Goal: Task Accomplishment & Management: Use online tool/utility

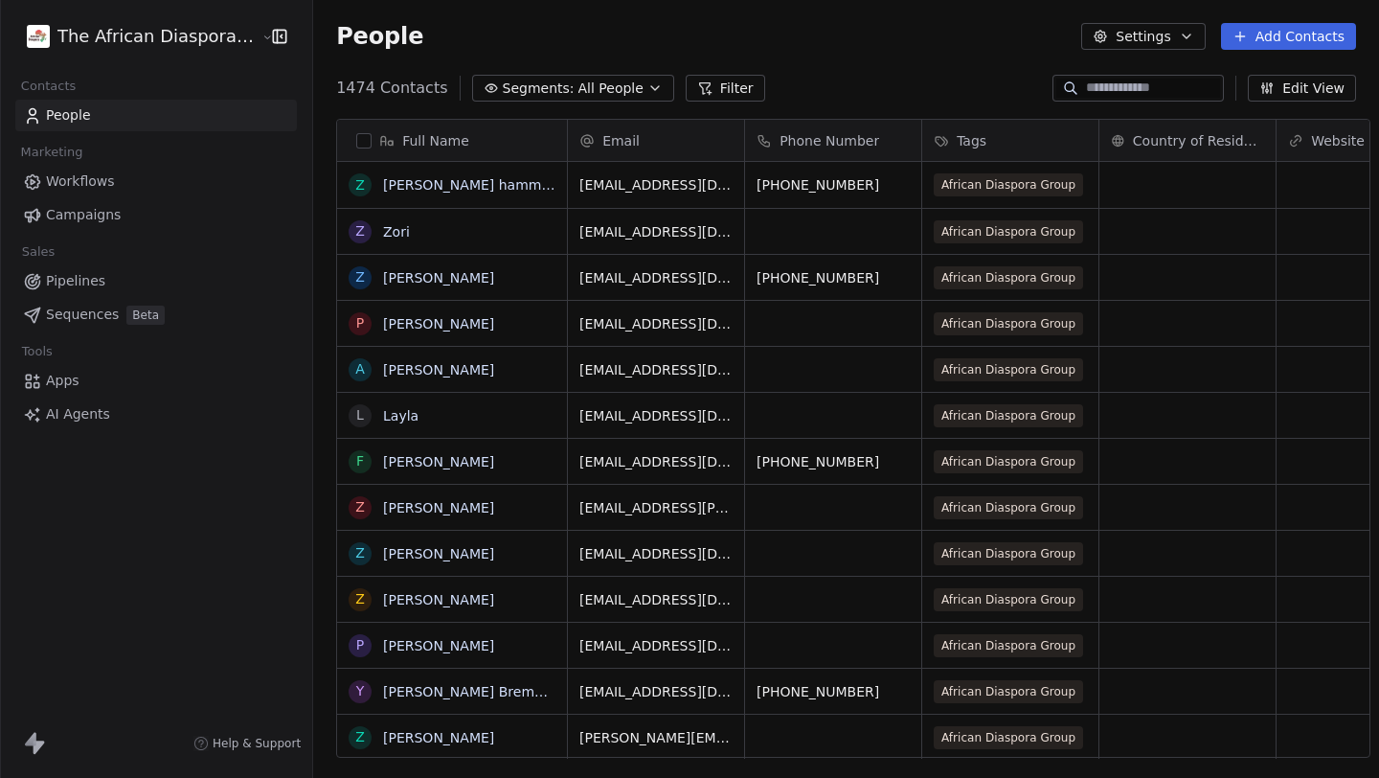
scroll to position [684, 1080]
click at [109, 414] on link "AI Agents" at bounding box center [156, 414] width 282 height 32
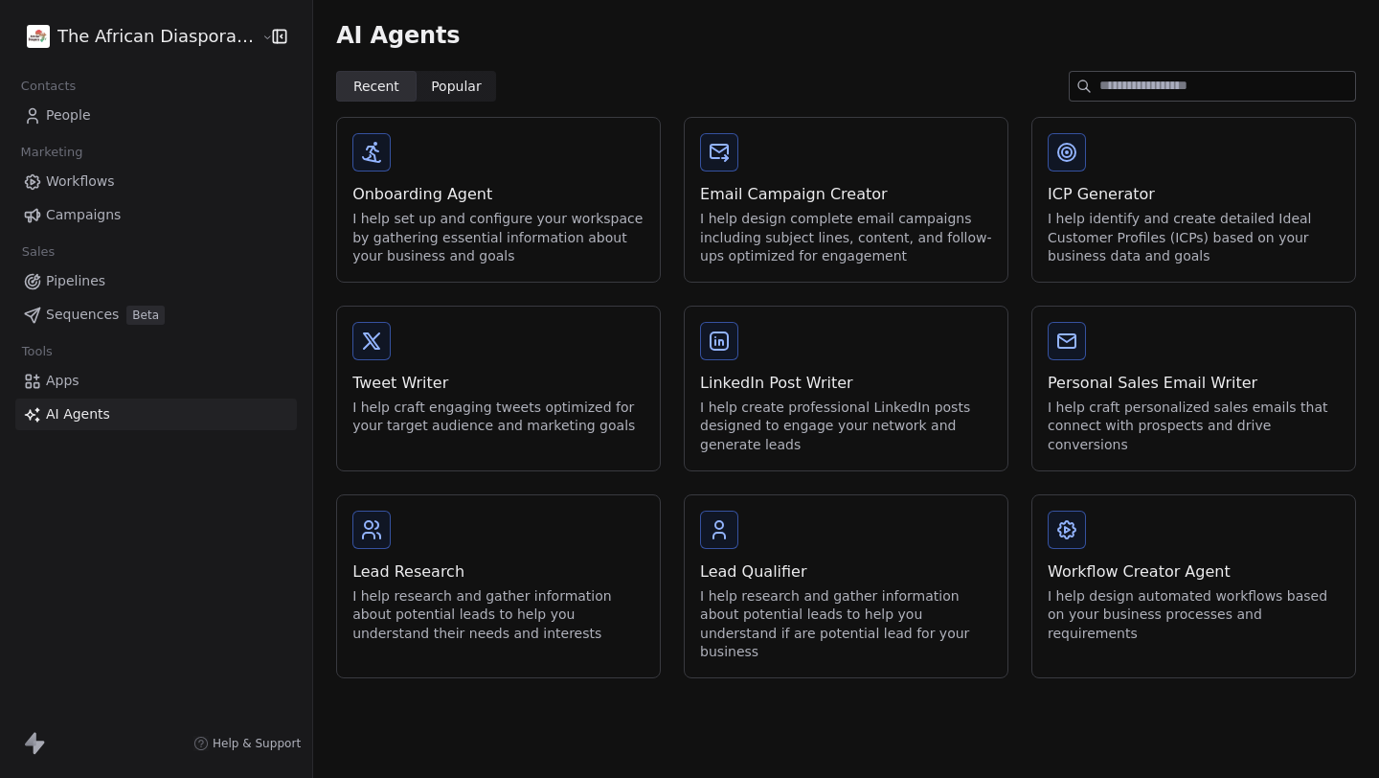
click at [775, 182] on div "Email Campaign Creator I help design complete email campaigns including subject…" at bounding box center [846, 200] width 323 height 164
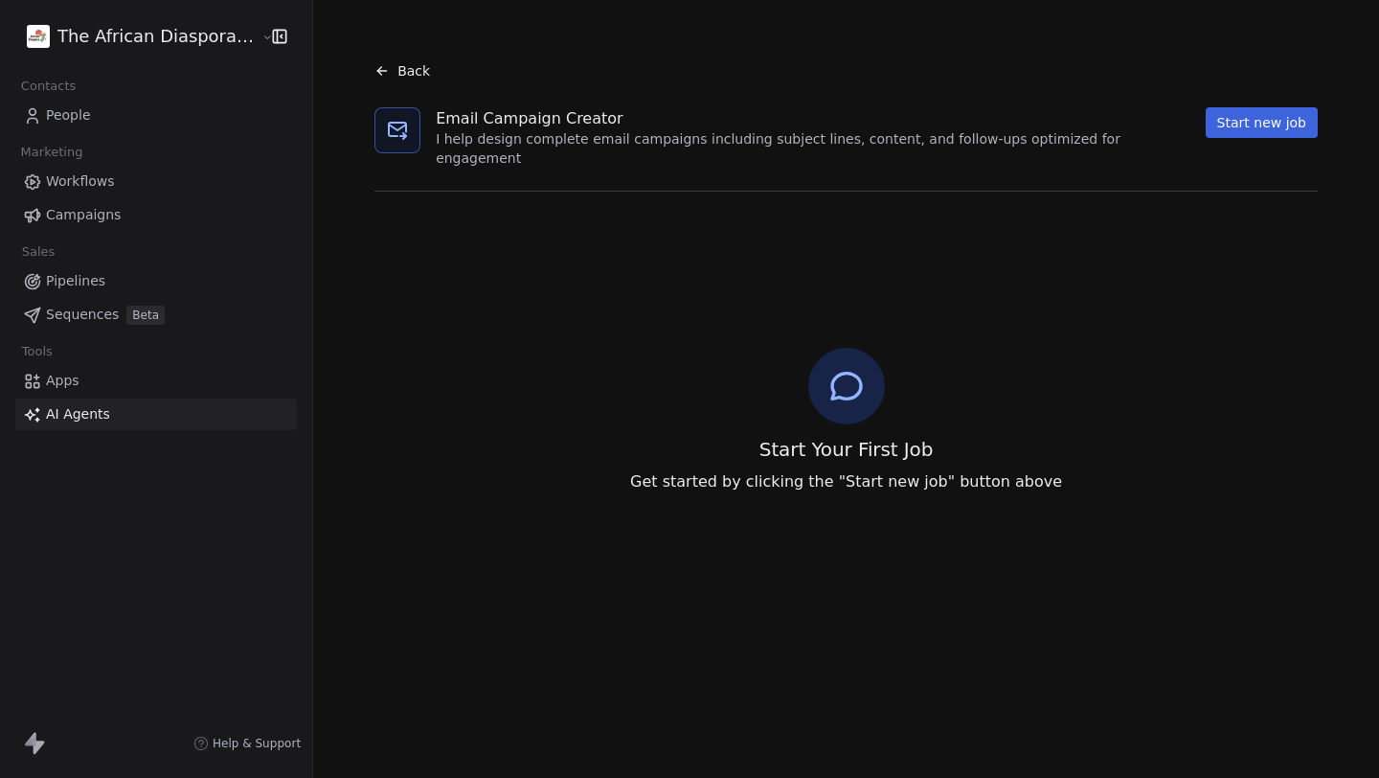
click at [103, 22] on html "The African Diaspora Group, Inc Contacts People Marketing Workflows Campaigns S…" at bounding box center [689, 389] width 1379 height 778
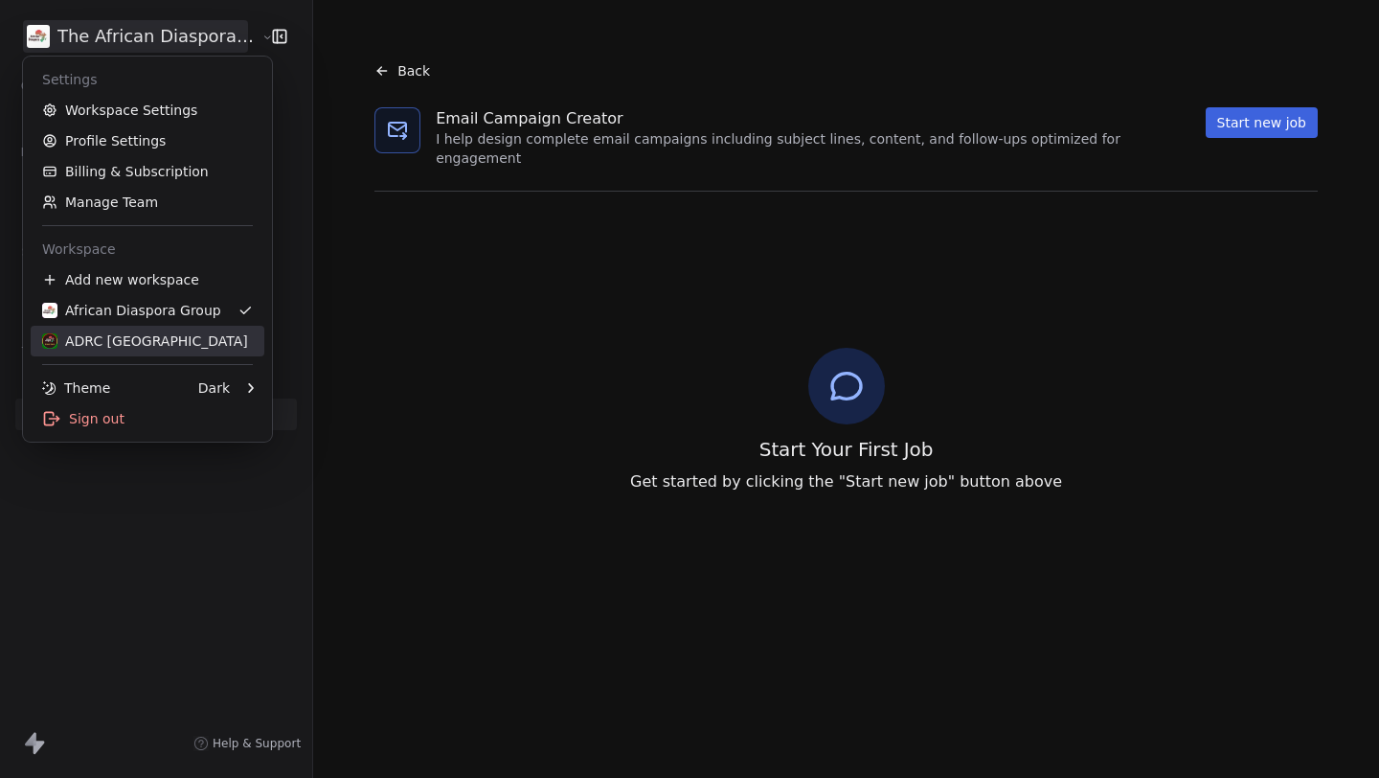
click at [139, 338] on div "ADRC [GEOGRAPHIC_DATA]" at bounding box center [145, 340] width 206 height 19
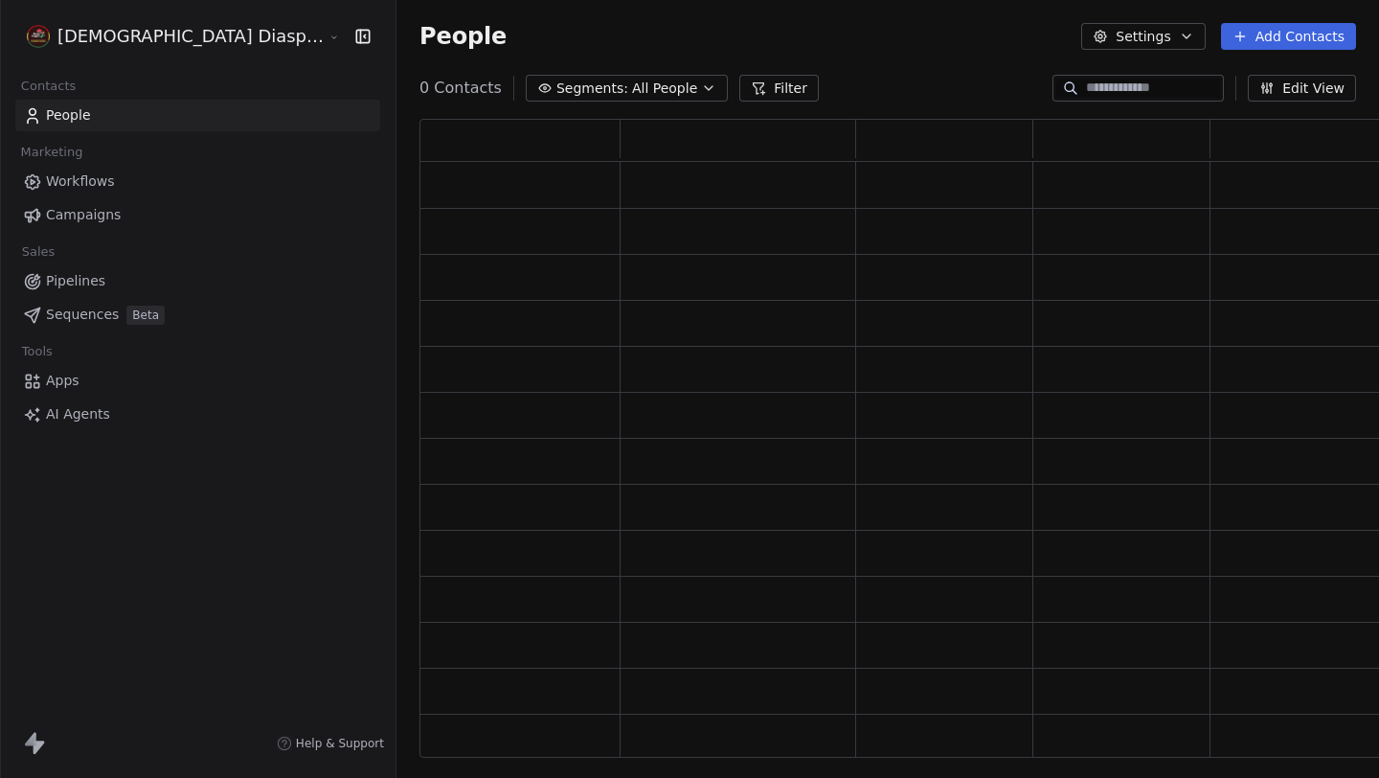
scroll to position [638, 1025]
click at [134, 428] on link "AI Agents" at bounding box center [197, 414] width 365 height 32
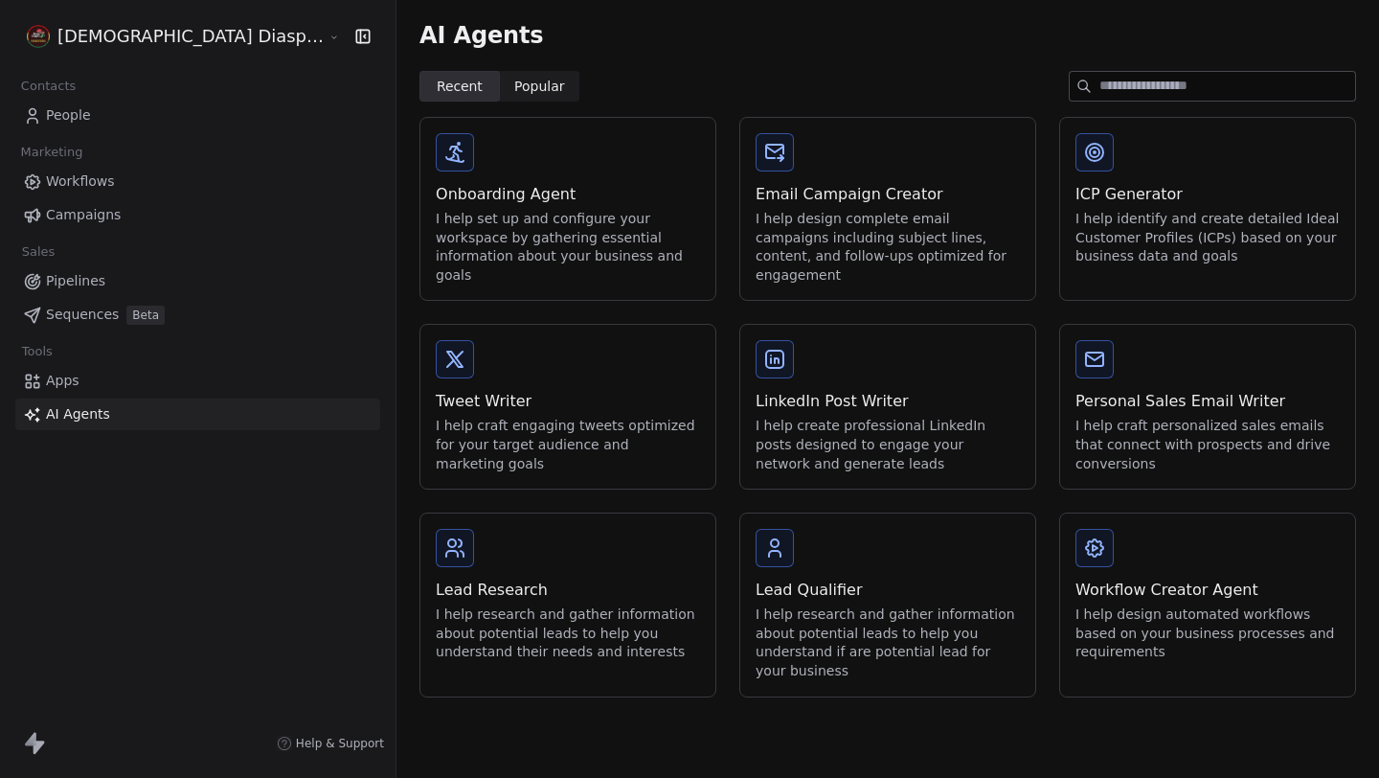
click at [839, 220] on div "I help design complete email campaigns including subject lines, content, and fo…" at bounding box center [888, 247] width 264 height 75
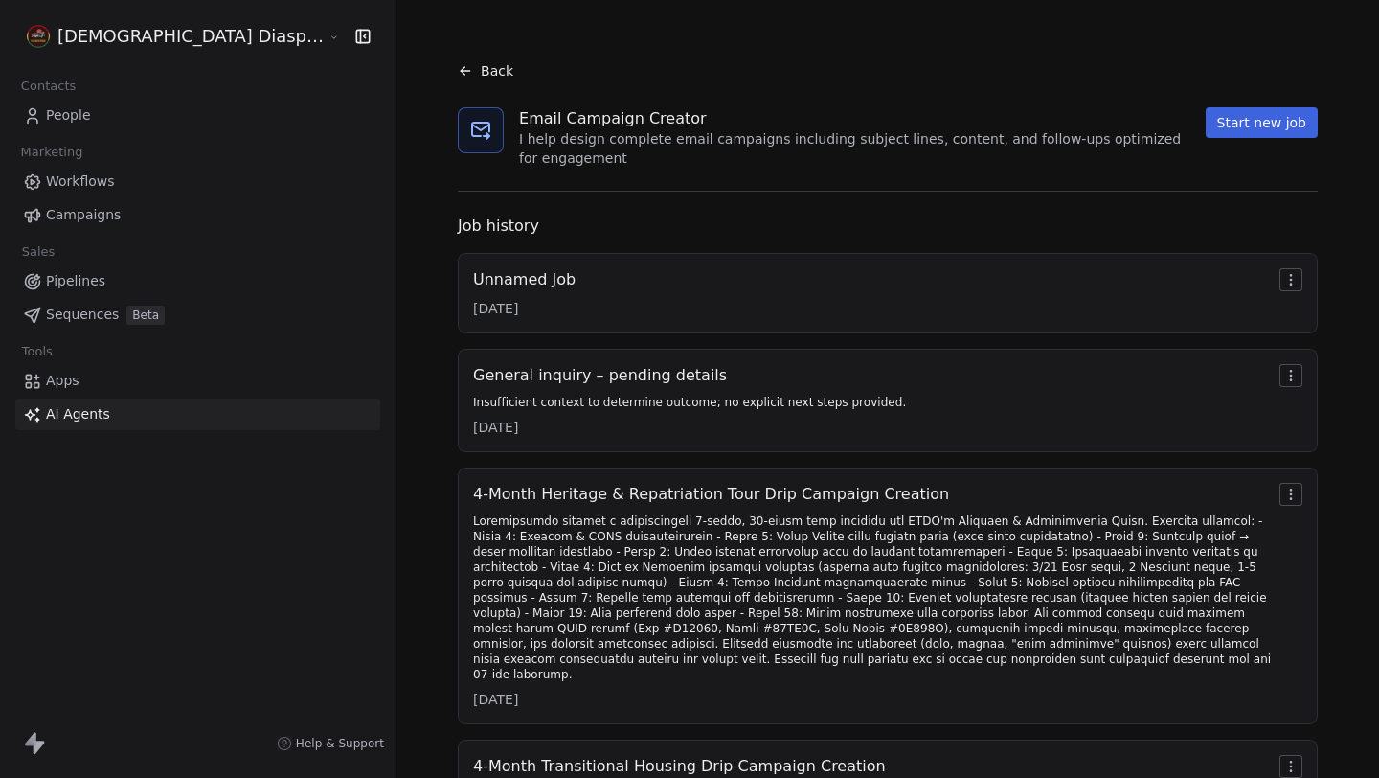
click at [966, 268] on div "Unnamed Job [DATE]" at bounding box center [887, 293] width 829 height 50
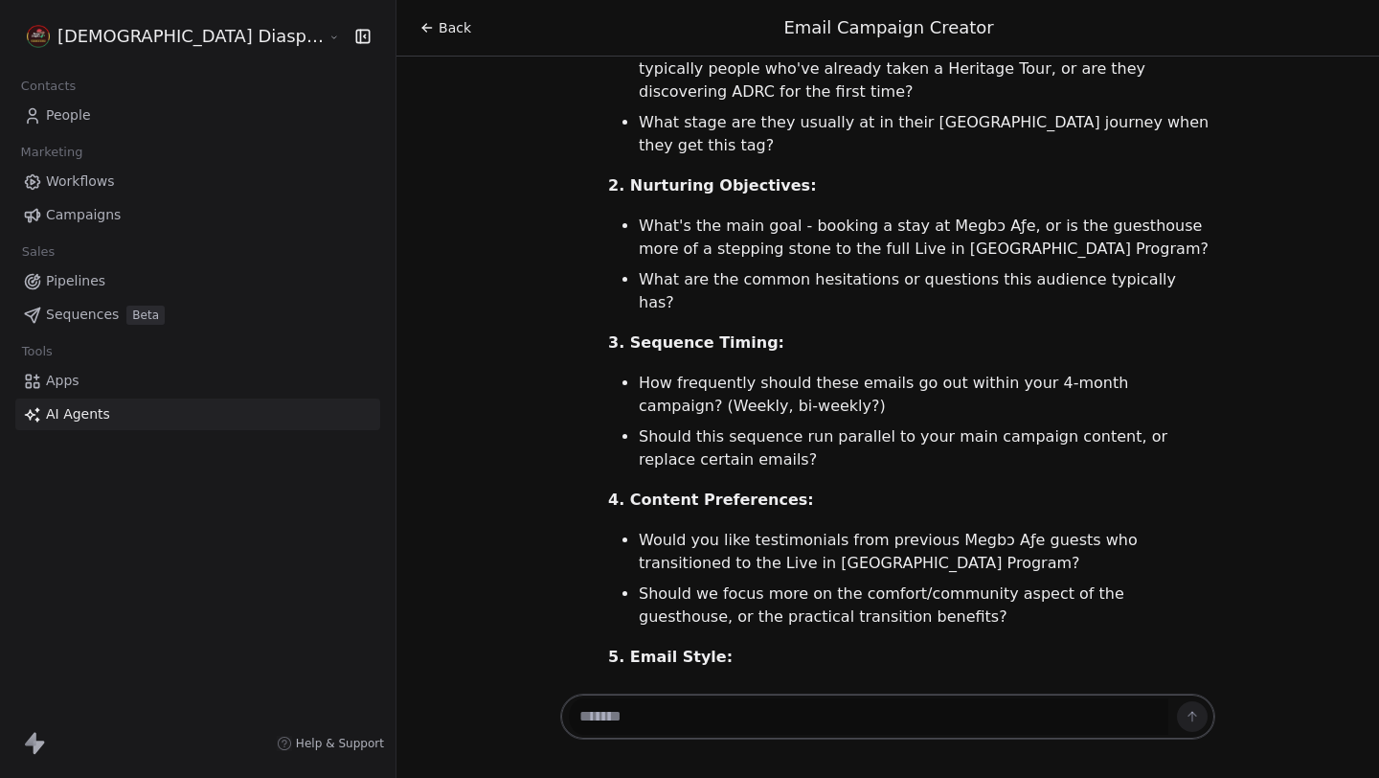
scroll to position [1355, 0]
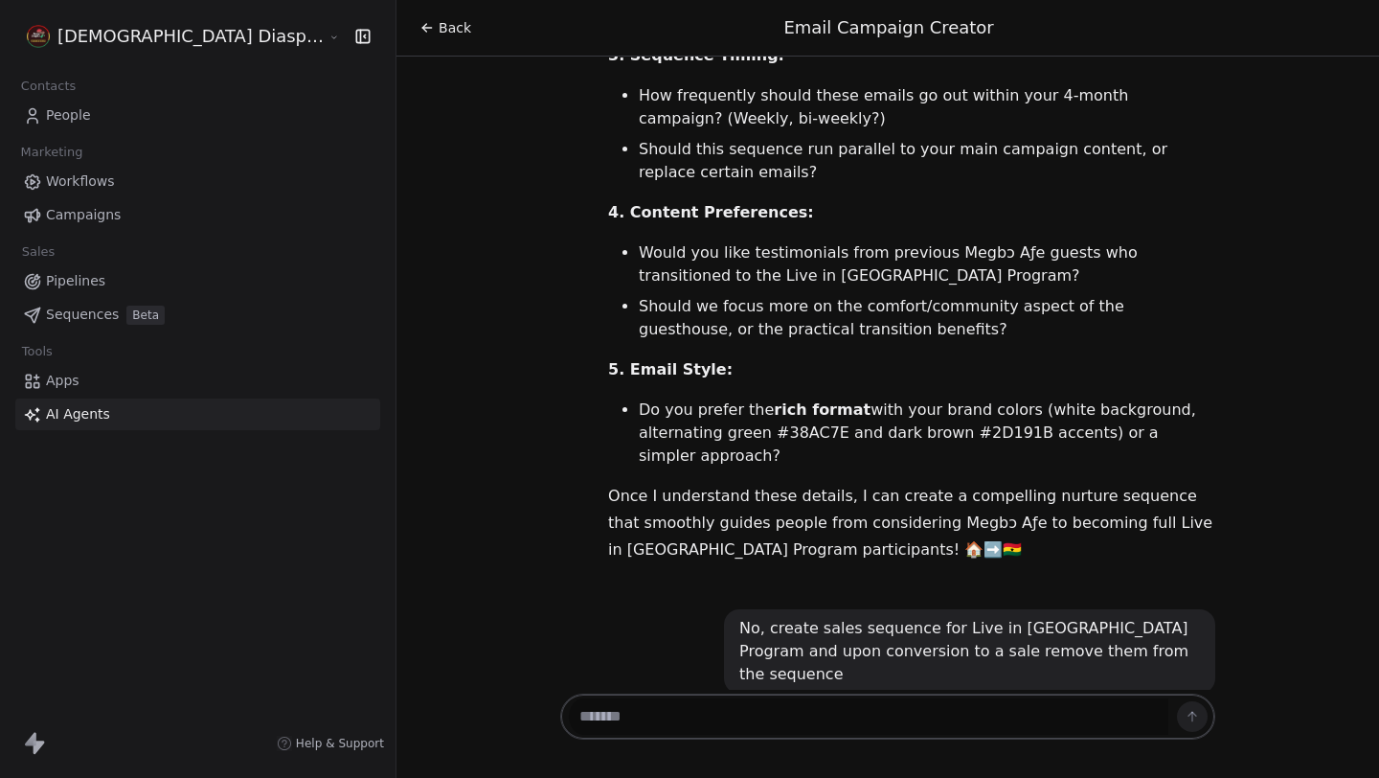
click at [439, 28] on span "Back" at bounding box center [455, 27] width 33 height 19
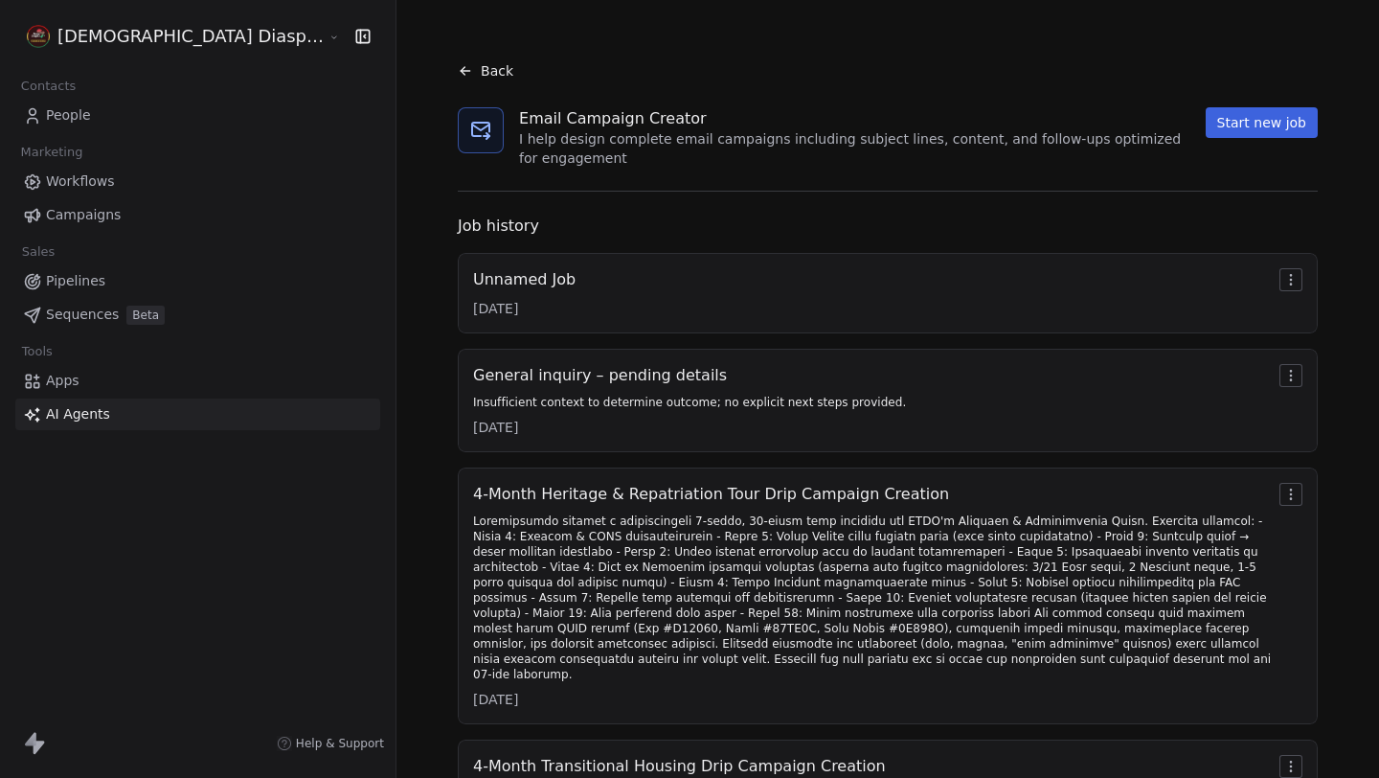
click at [715, 395] on div "Insufficient context to determine outcome; no explicit next steps provided." at bounding box center [689, 402] width 433 height 15
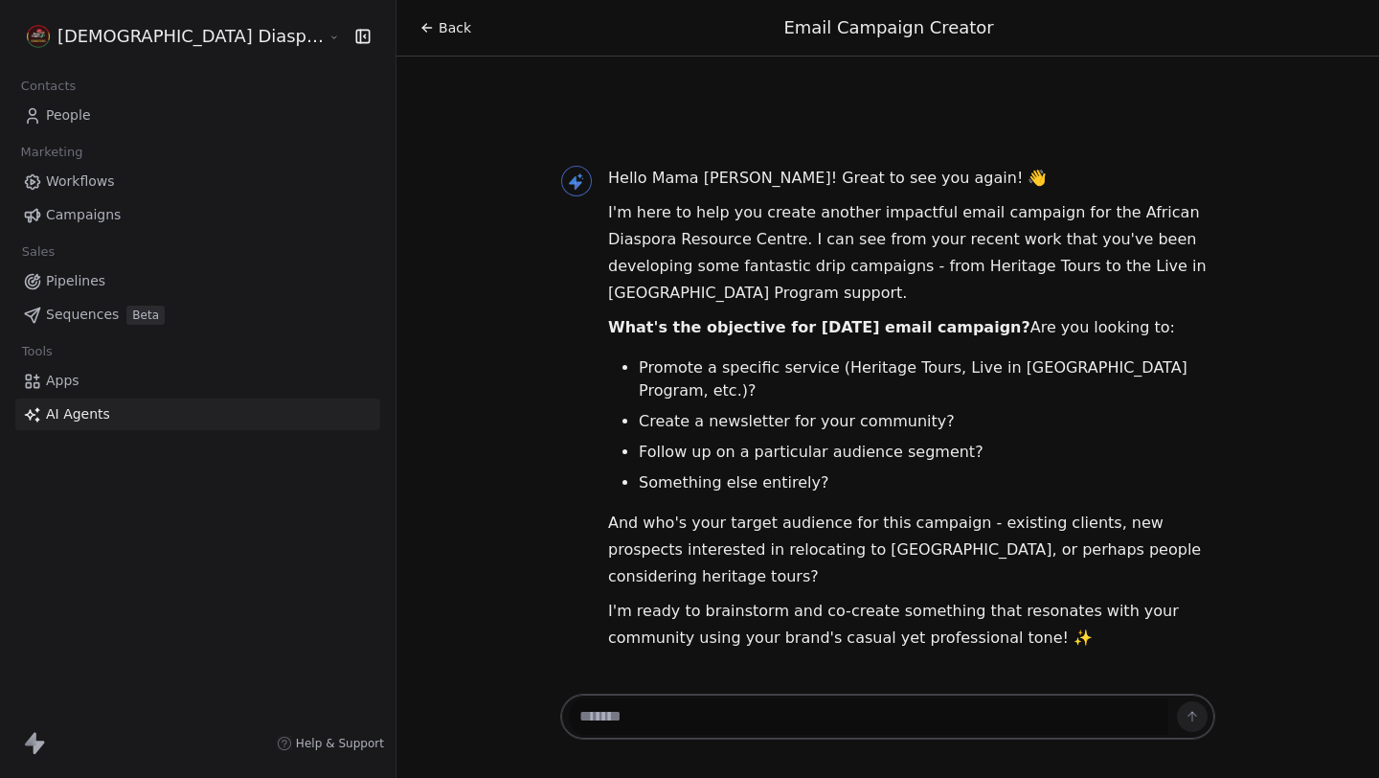
click at [439, 34] on span "Back" at bounding box center [455, 27] width 33 height 19
